Goal: Ask a question

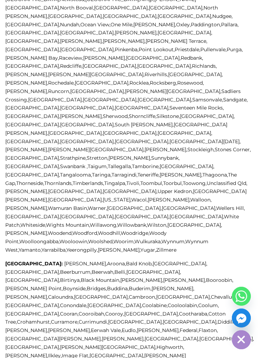
scroll to position [1732, 0]
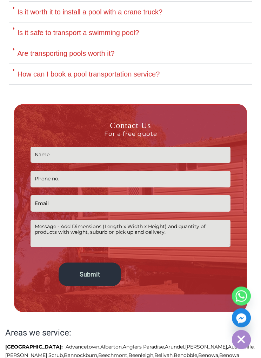
scroll to position [744, 0]
click at [106, 153] on input "Contact form" at bounding box center [129, 155] width 199 height 16
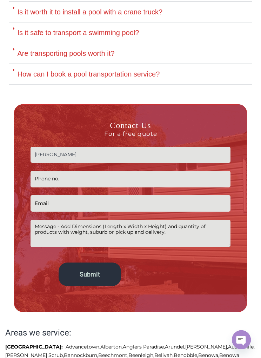
type input "Brenda Weeks-Kaye"
click at [108, 177] on input "Contact form" at bounding box center [129, 179] width 199 height 16
type input "0420920995"
click at [106, 204] on input "Contact form" at bounding box center [129, 203] width 199 height 16
type input "B"
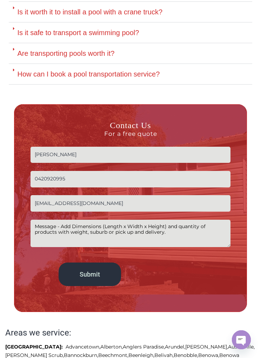
type input "bwk2203@hotmail.com"
click at [129, 230] on textarea "Contact form" at bounding box center [129, 232] width 199 height 27
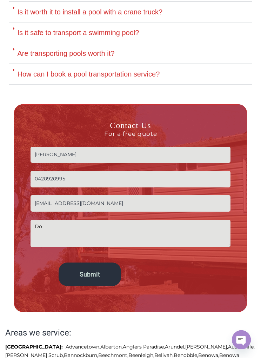
type textarea "D"
click at [86, 222] on textarea "I need a swim spa transported" at bounding box center [129, 232] width 199 height 27
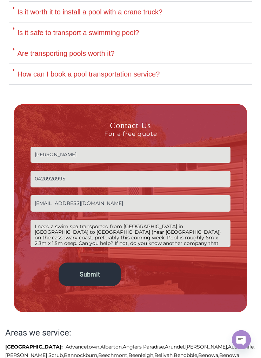
click at [33, 222] on textarea "I need a swim spa transported from capalabar in Brisbane to hull heads (near Tu…" at bounding box center [129, 232] width 199 height 27
click at [182, 242] on textarea "Good morning, I need a swim spa transported from capalabar in Brisbane to hull …" at bounding box center [129, 232] width 199 height 27
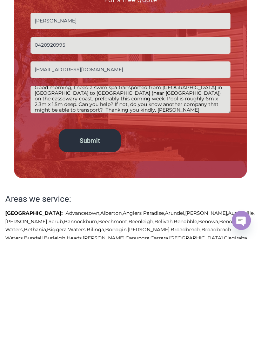
scroll to position [765, 0]
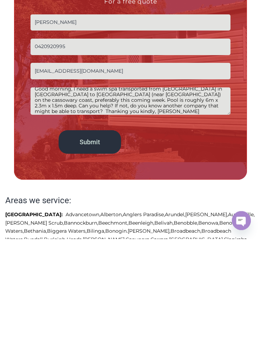
type textarea "Good morning, I need a swim spa transported from capalabar in Brisbane to hull …"
click at [96, 249] on input "Submit" at bounding box center [90, 260] width 62 height 23
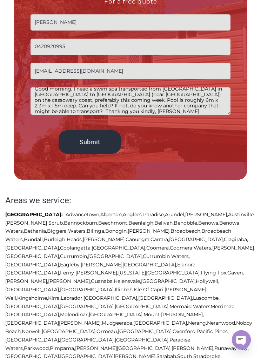
scroll to position [0, 0]
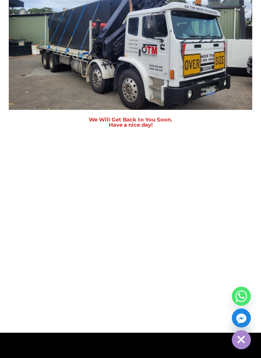
scroll to position [229, 0]
